Goal: Information Seeking & Learning: Understand process/instructions

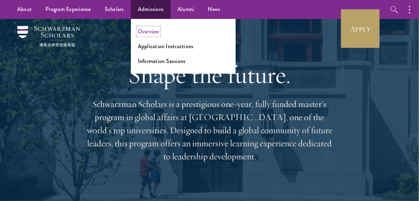
click at [153, 34] on link "Overview" at bounding box center [148, 32] width 21 height 8
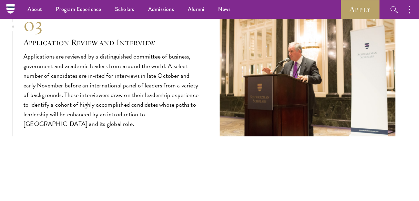
scroll to position [2195, 0]
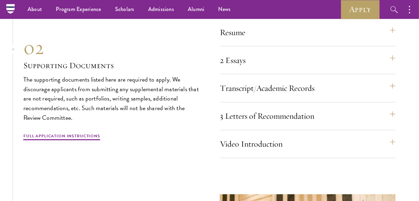
click at [369, 141] on div "Resume A current version of your resume or CV (maximum 2 pages). 2 Essays The t…" at bounding box center [308, 91] width 176 height 134
click at [361, 147] on button "Video Introduction" at bounding box center [311, 144] width 176 height 17
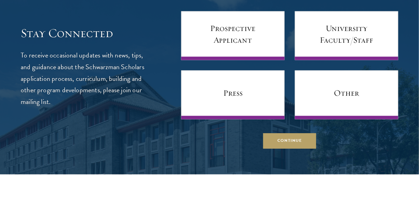
scroll to position [2873, 0]
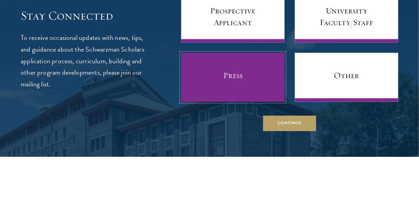
click at [247, 67] on link "Press" at bounding box center [232, 77] width 103 height 49
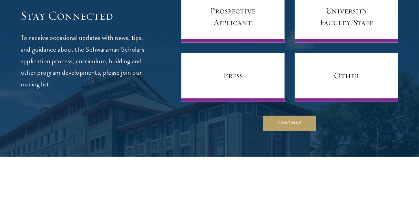
click at [417, 69] on div at bounding box center [209, 49] width 419 height 216
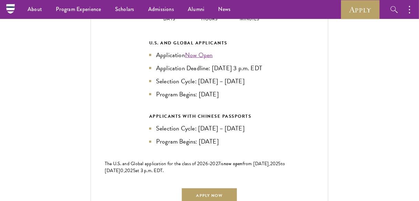
scroll to position [1494, 0]
